Goal: Transaction & Acquisition: Purchase product/service

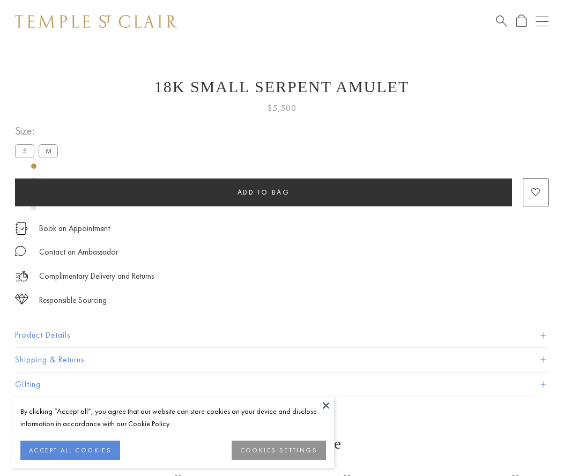
scroll to position [43, 0]
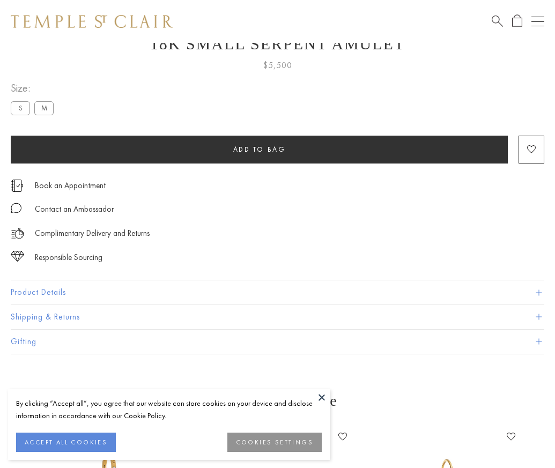
click at [259, 149] on span "Add to bag" at bounding box center [259, 149] width 53 height 9
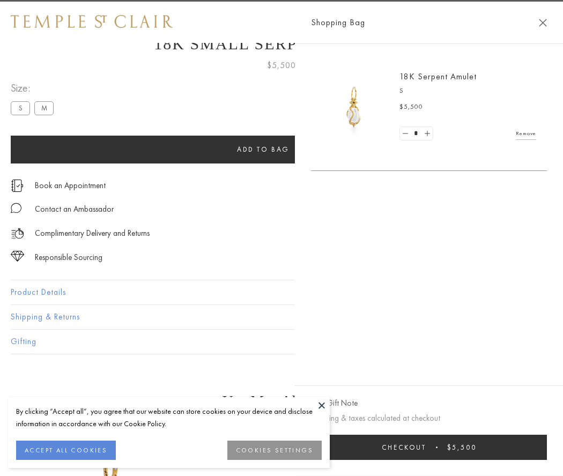
click at [431, 447] on button "Checkout $5,500" at bounding box center [429, 447] width 236 height 25
